Goal: Navigation & Orientation: Find specific page/section

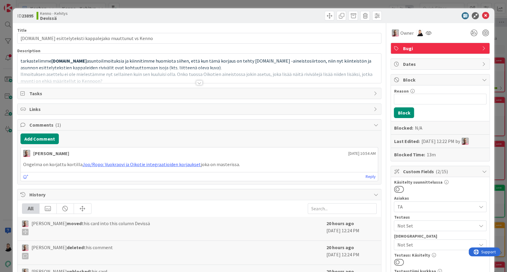
click at [196, 81] on div at bounding box center [199, 82] width 7 height 5
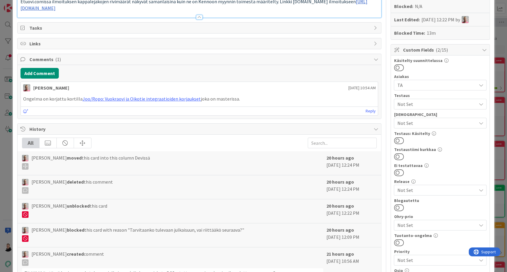
scroll to position [132, 0]
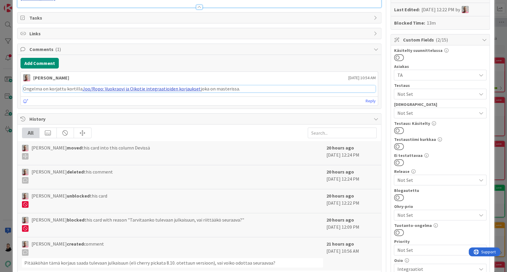
click at [164, 88] on link "Joo/Ropo: Vuokraovi ja Oikotie integraatioiden korjaukset" at bounding box center [142, 89] width 118 height 6
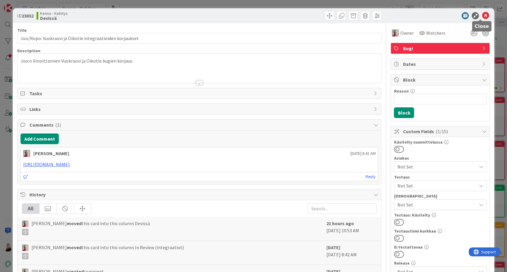
click at [482, 16] on icon at bounding box center [485, 15] width 7 height 7
